Goal: Navigation & Orientation: Find specific page/section

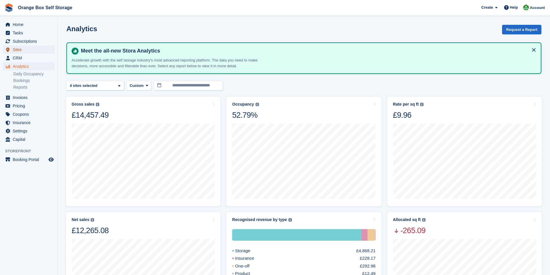
click at [16, 51] on span "Sites" at bounding box center [30, 50] width 35 height 8
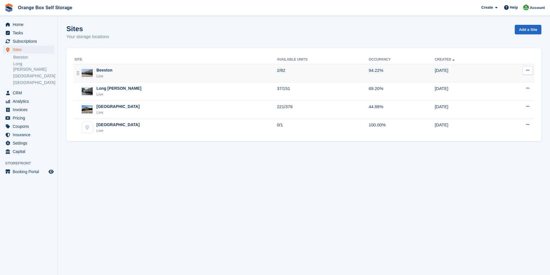
click at [106, 75] on div "Live" at bounding box center [105, 76] width 16 height 6
